Goal: Find specific page/section: Find specific page/section

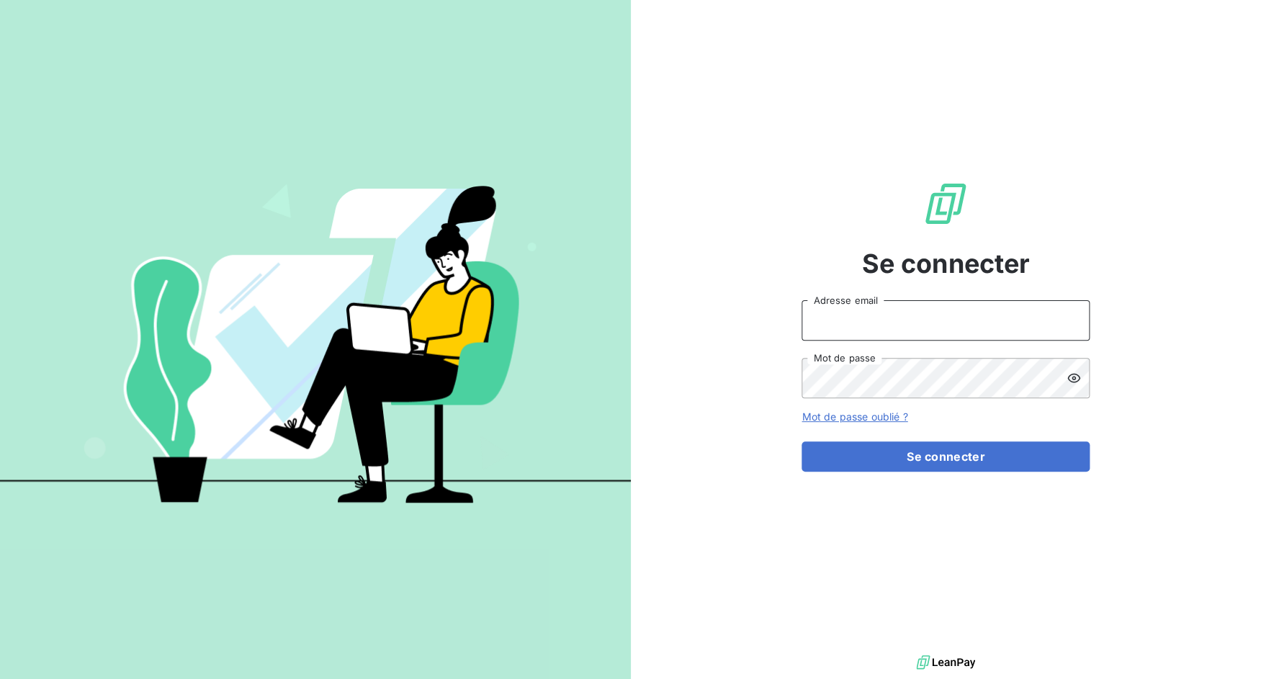
click at [923, 323] on input "Adresse email" at bounding box center [946, 320] width 288 height 40
drag, startPoint x: 850, startPoint y: 322, endPoint x: 912, endPoint y: 320, distance: 62.0
click at [912, 320] on input "admin@3dcelo" at bounding box center [946, 320] width 288 height 40
type input "admin@ctnfrance"
click at [934, 438] on form "admin@ctnfrance Adresse email Mot de passe Mot de passe oublié ? Se connecter" at bounding box center [946, 385] width 288 height 171
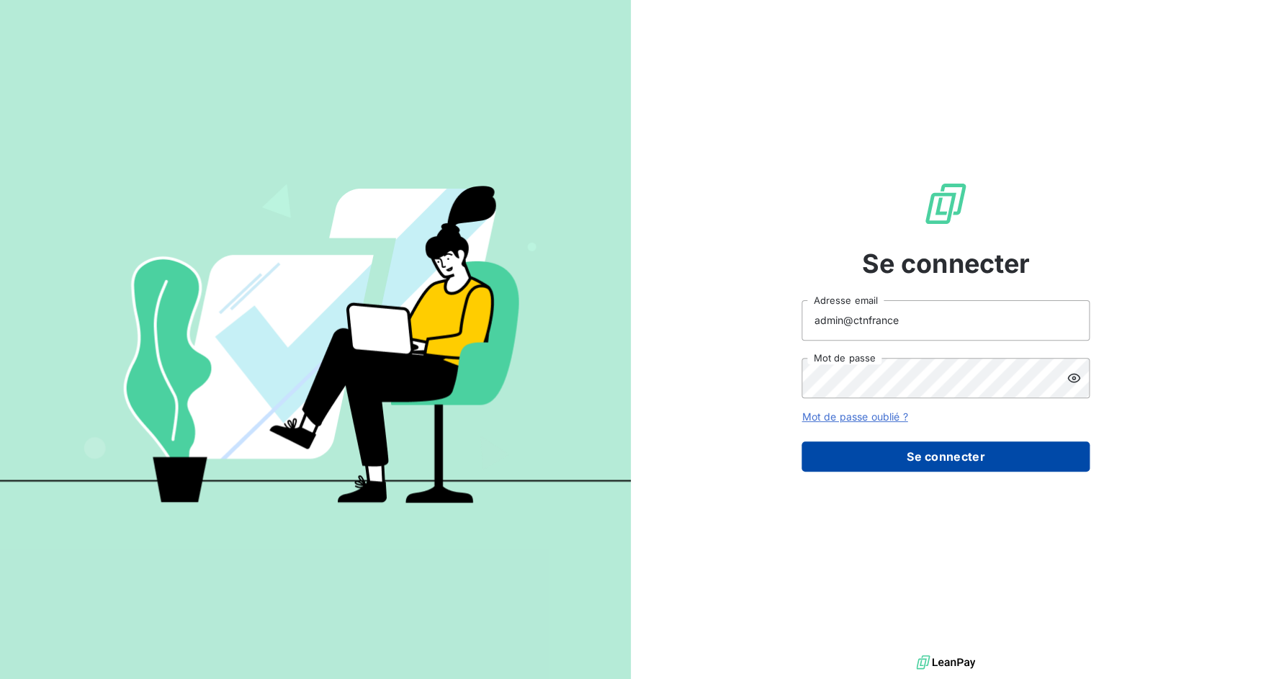
click at [935, 465] on button "Se connecter" at bounding box center [946, 457] width 288 height 30
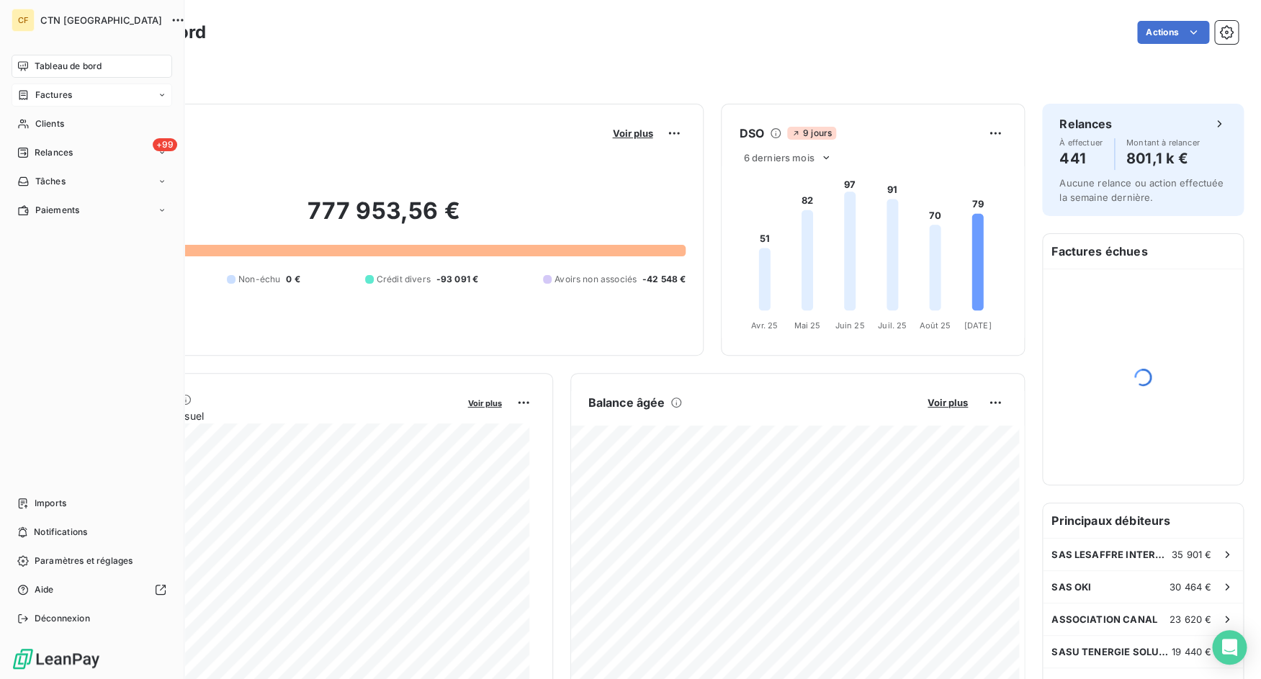
drag, startPoint x: 30, startPoint y: 100, endPoint x: 72, endPoint y: 104, distance: 42.7
click at [30, 101] on icon at bounding box center [23, 95] width 12 height 12
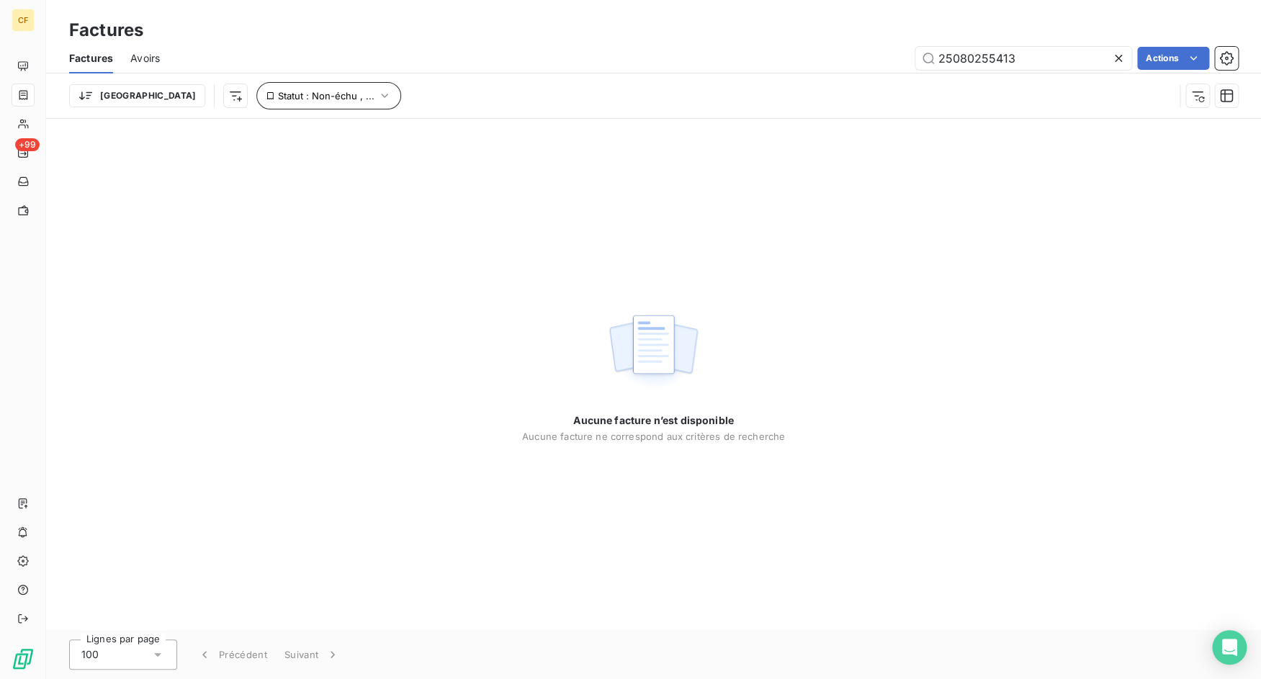
type input "25080255413"
click at [297, 88] on button "Statut : Non-échu , ..." at bounding box center [328, 95] width 145 height 27
click at [305, 147] on div "Contient is" at bounding box center [282, 133] width 115 height 30
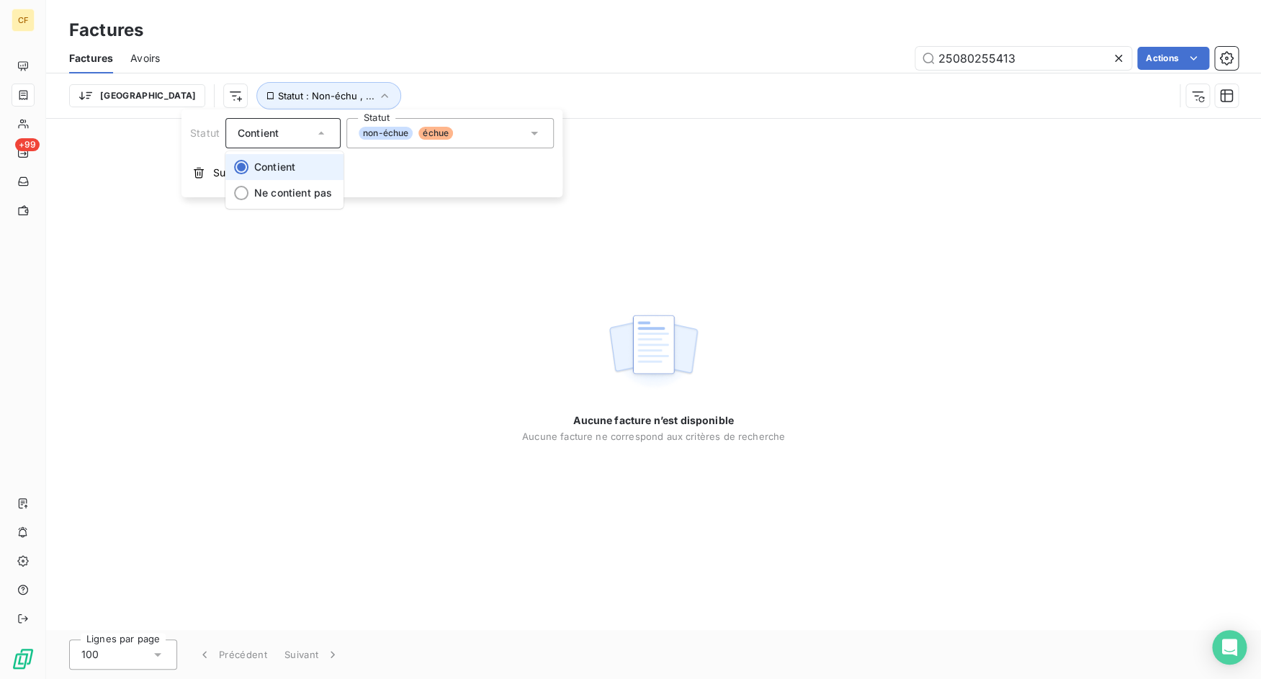
click at [303, 174] on li "Contient" at bounding box center [284, 167] width 118 height 26
drag, startPoint x: 285, startPoint y: 97, endPoint x: 285, endPoint y: 115, distance: 18.0
click at [285, 98] on span "Statut : Non-échu , ..." at bounding box center [326, 96] width 97 height 12
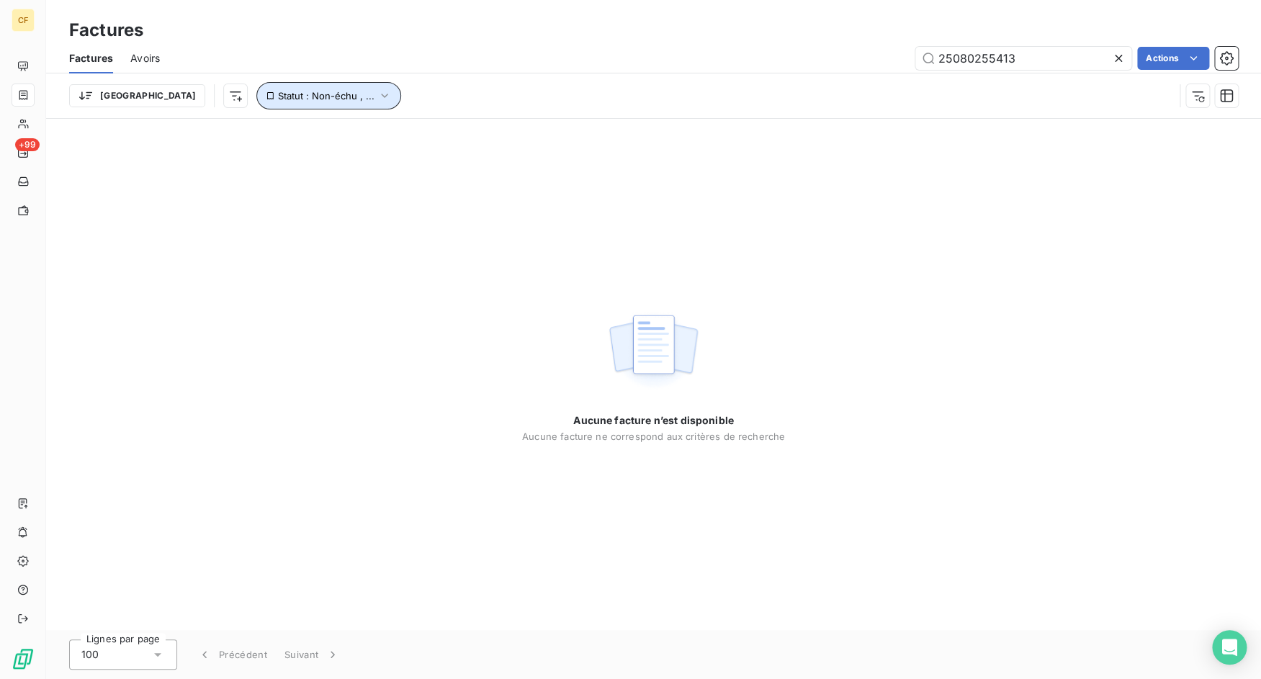
click at [272, 107] on button "Statut : Non-échu , ..." at bounding box center [328, 95] width 145 height 27
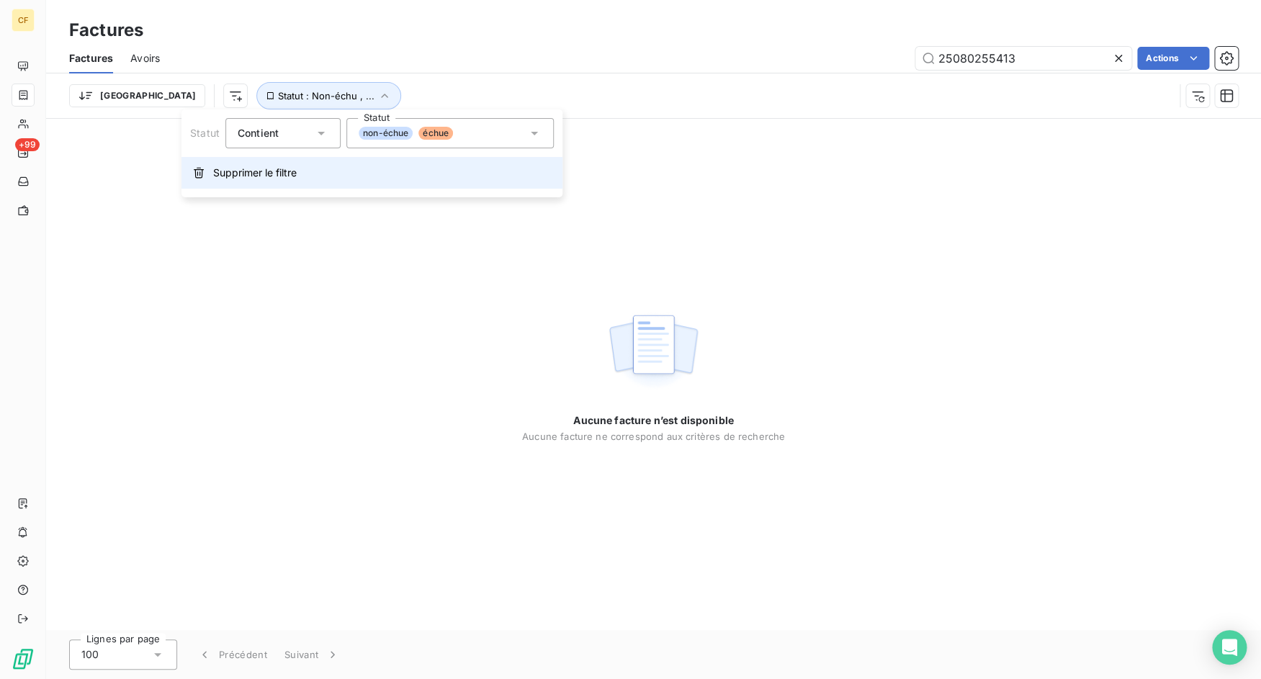
click at [264, 166] on button "Supprimer le filtre" at bounding box center [372, 173] width 381 height 32
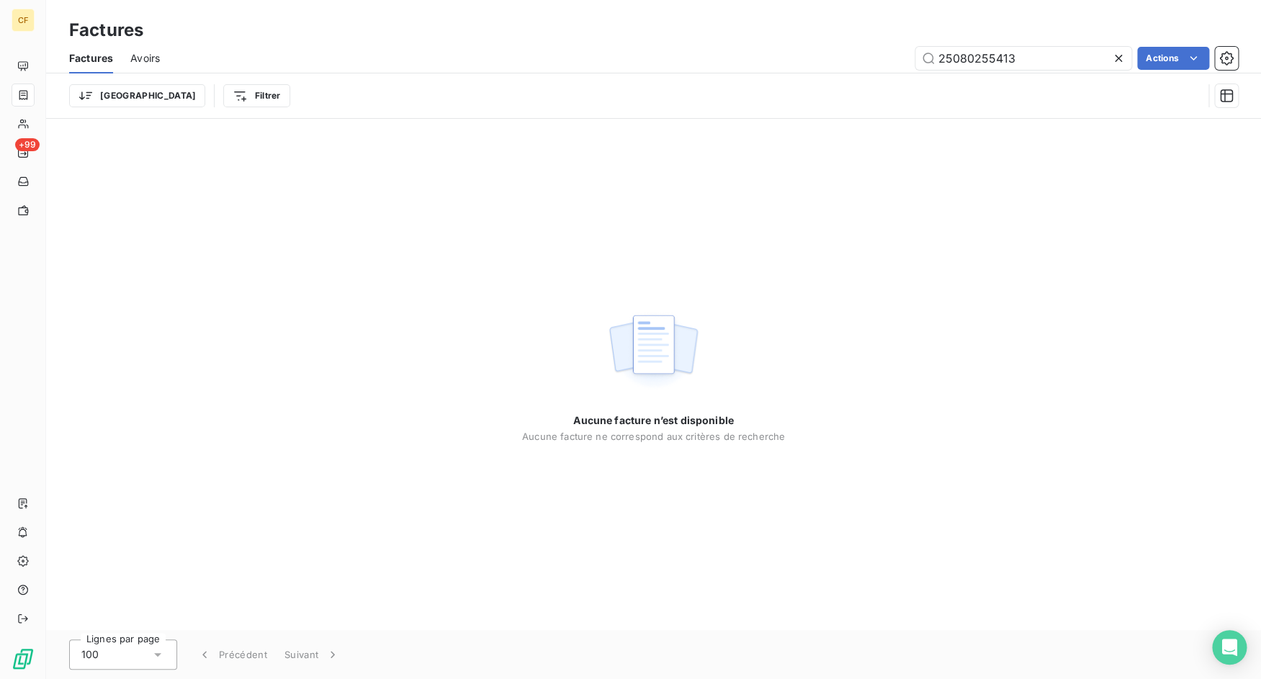
click at [146, 62] on span "Avoirs" at bounding box center [145, 58] width 30 height 14
type input "25080255413"
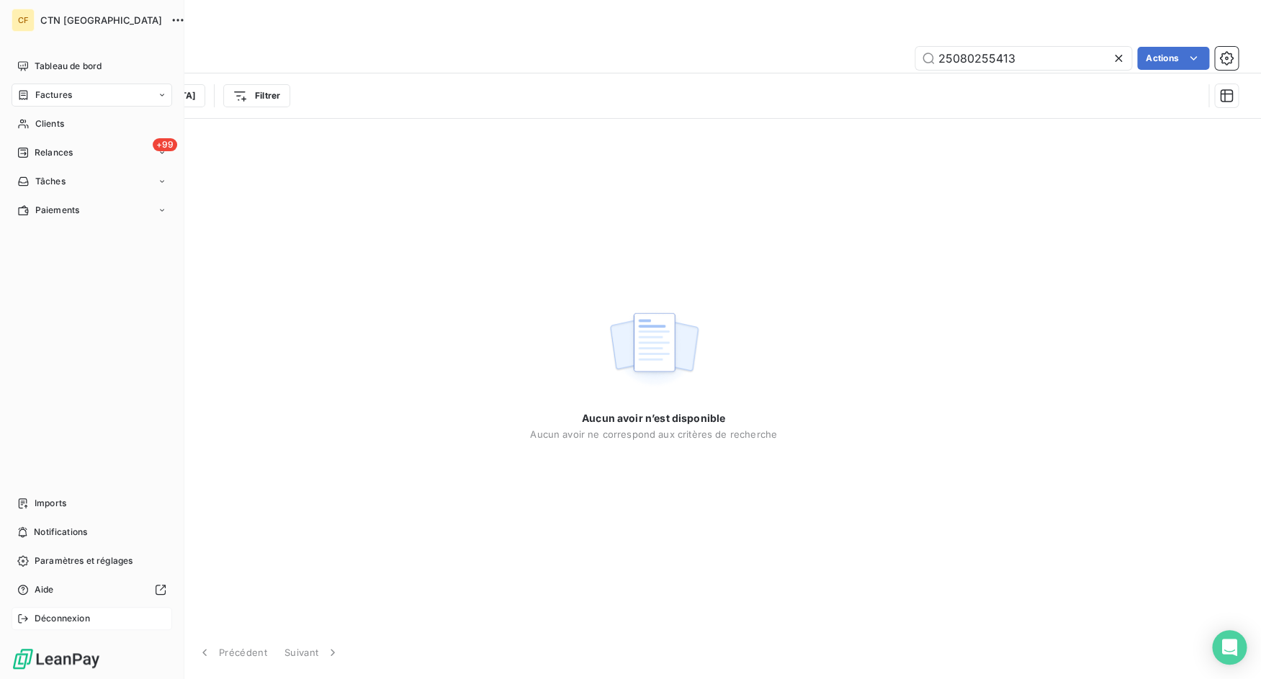
click at [30, 617] on div "Déconnexion" at bounding box center [92, 618] width 161 height 23
